Goal: Use online tool/utility: Utilize a website feature to perform a specific function

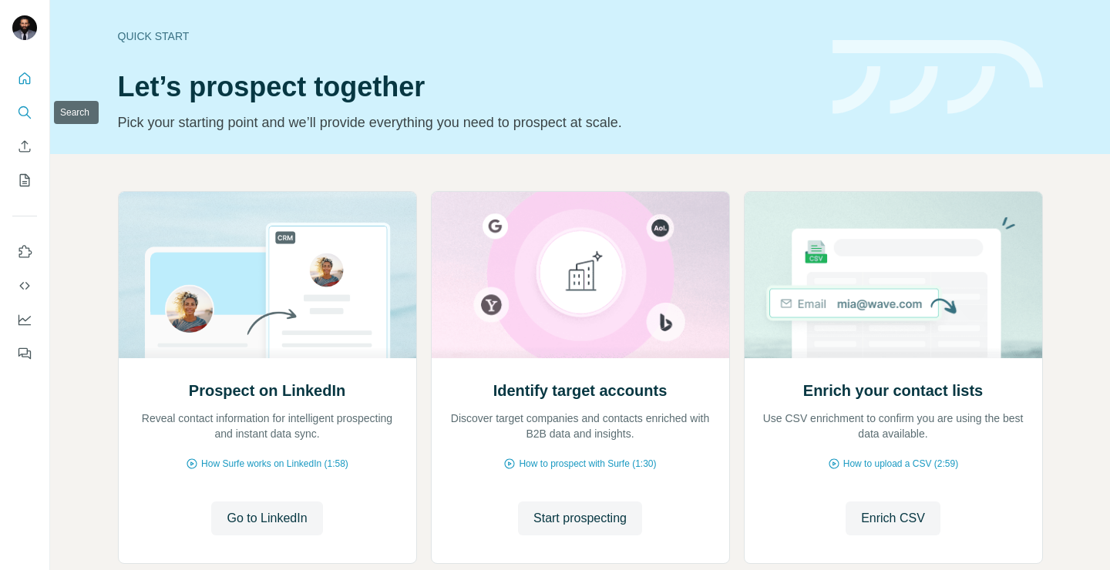
click at [29, 110] on icon "Search" at bounding box center [24, 112] width 15 height 15
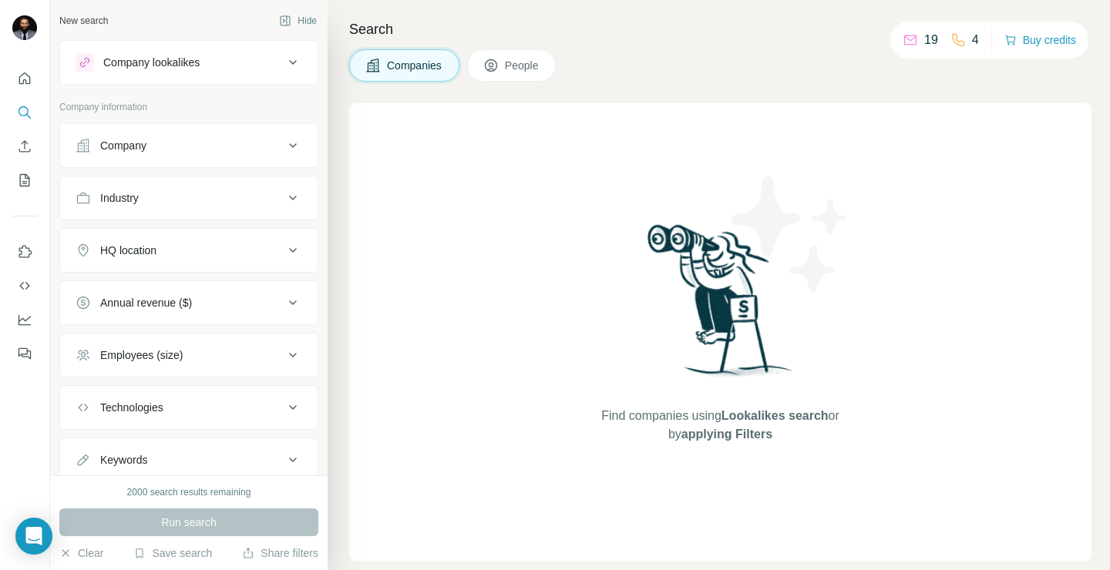
click at [289, 150] on icon at bounding box center [293, 145] width 19 height 19
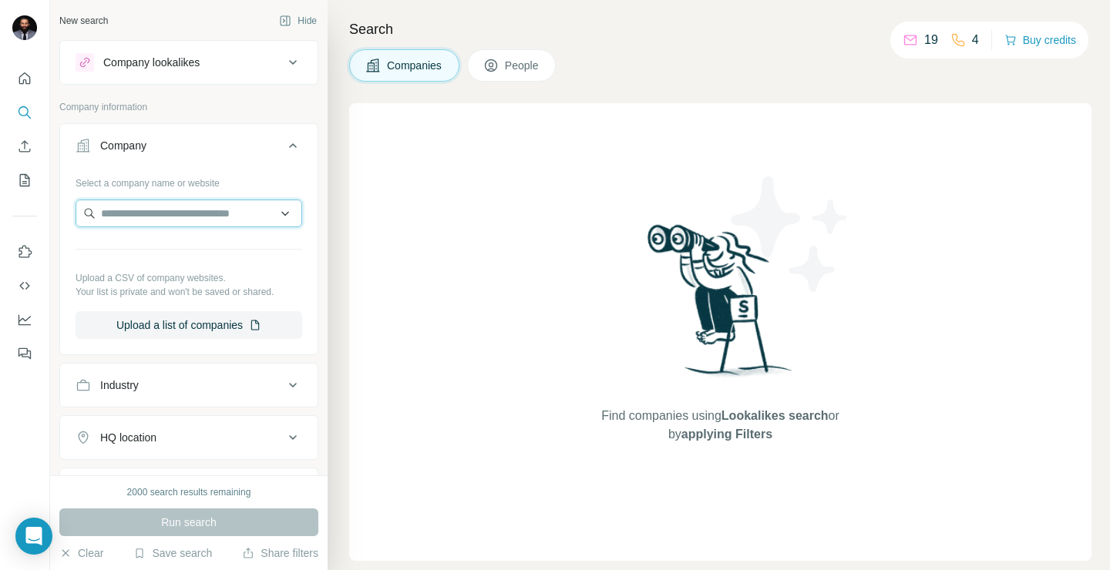
click at [216, 214] on input "text" at bounding box center [189, 214] width 227 height 28
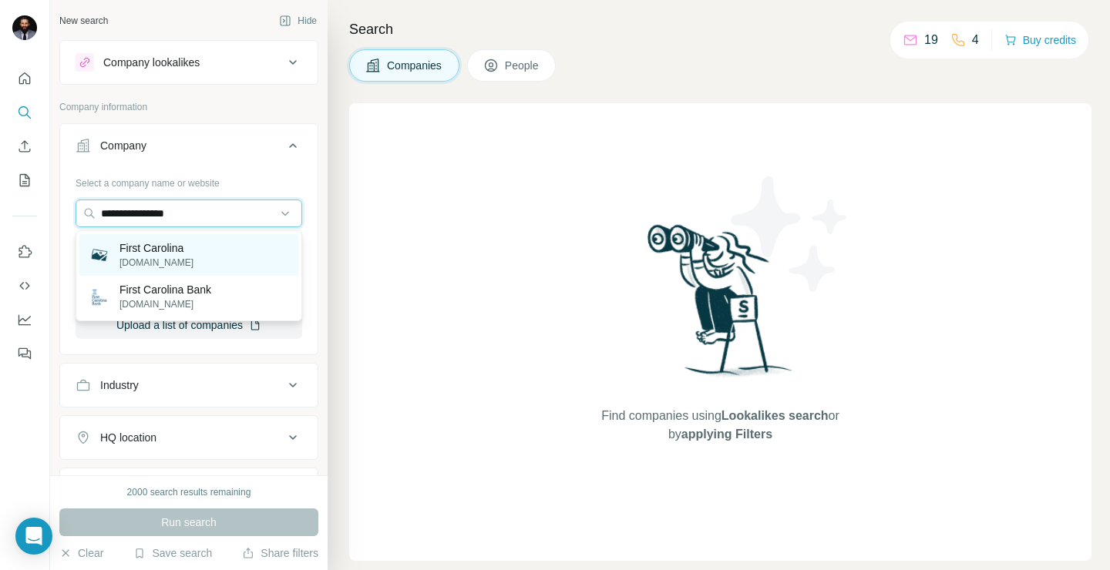
type input "**********"
click at [211, 245] on div "First Carolina [DOMAIN_NAME]" at bounding box center [188, 255] width 219 height 42
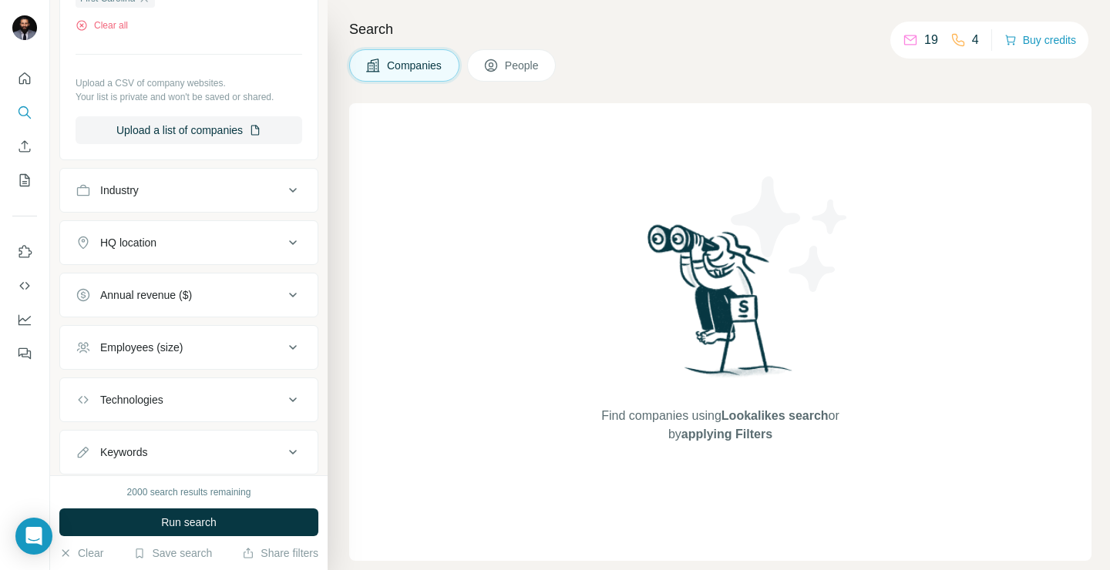
scroll to position [291, 0]
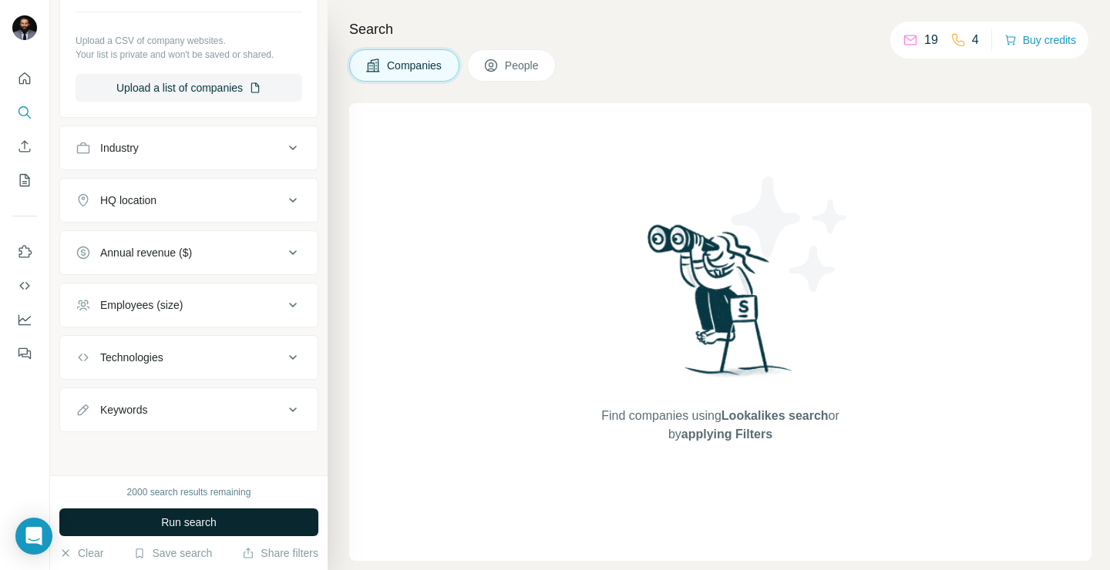
click at [224, 520] on button "Run search" at bounding box center [188, 523] width 259 height 28
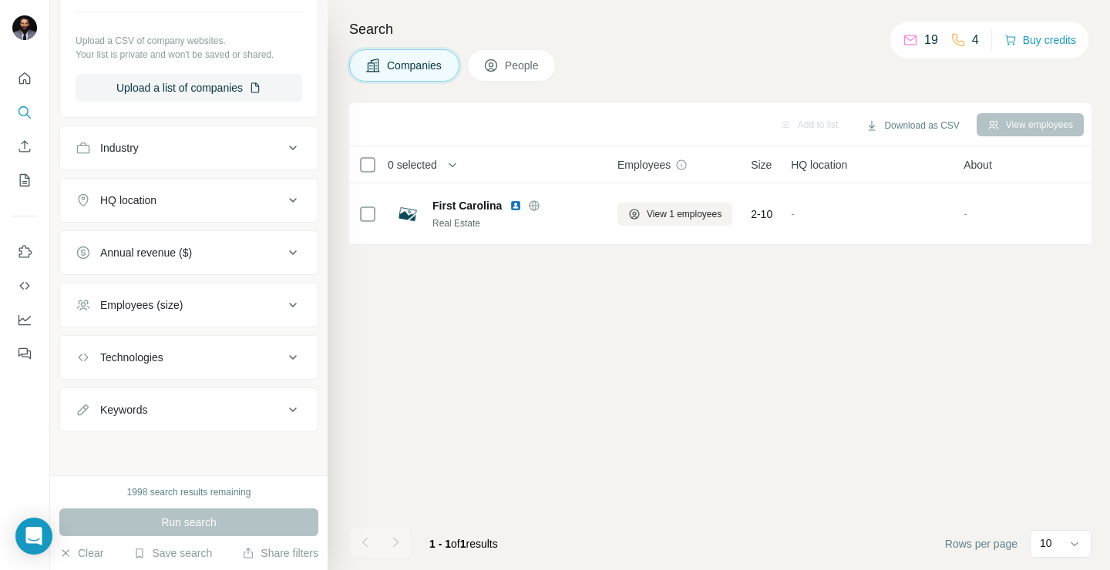
click at [518, 67] on span "People" at bounding box center [522, 65] width 35 height 15
